Goal: Transaction & Acquisition: Purchase product/service

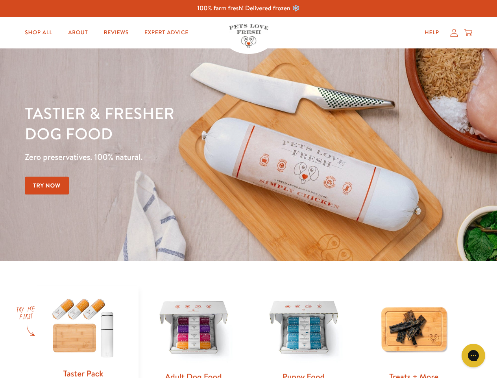
click at [248, 189] on div "Tastier & fresher dog food Zero preservatives. 100% natural. Try Now" at bounding box center [174, 155] width 298 height 104
click at [474, 355] on icon "Gorgias live chat" at bounding box center [473, 355] width 7 height 7
